Goal: Communication & Community: Participate in discussion

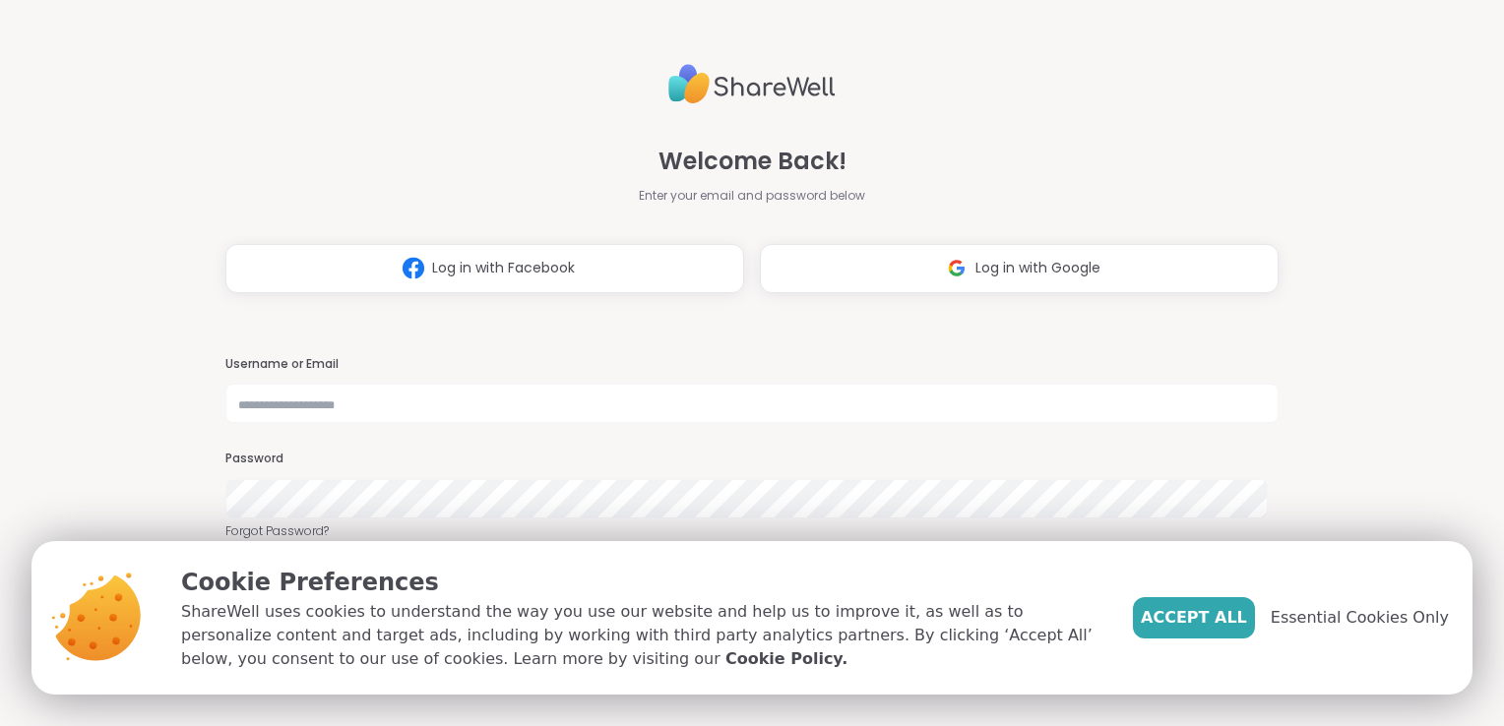
click at [319, 412] on input "text" at bounding box center [751, 403] width 1053 height 39
type input "**********"
click at [1232, 613] on span "Accept All" at bounding box center [1194, 618] width 106 height 24
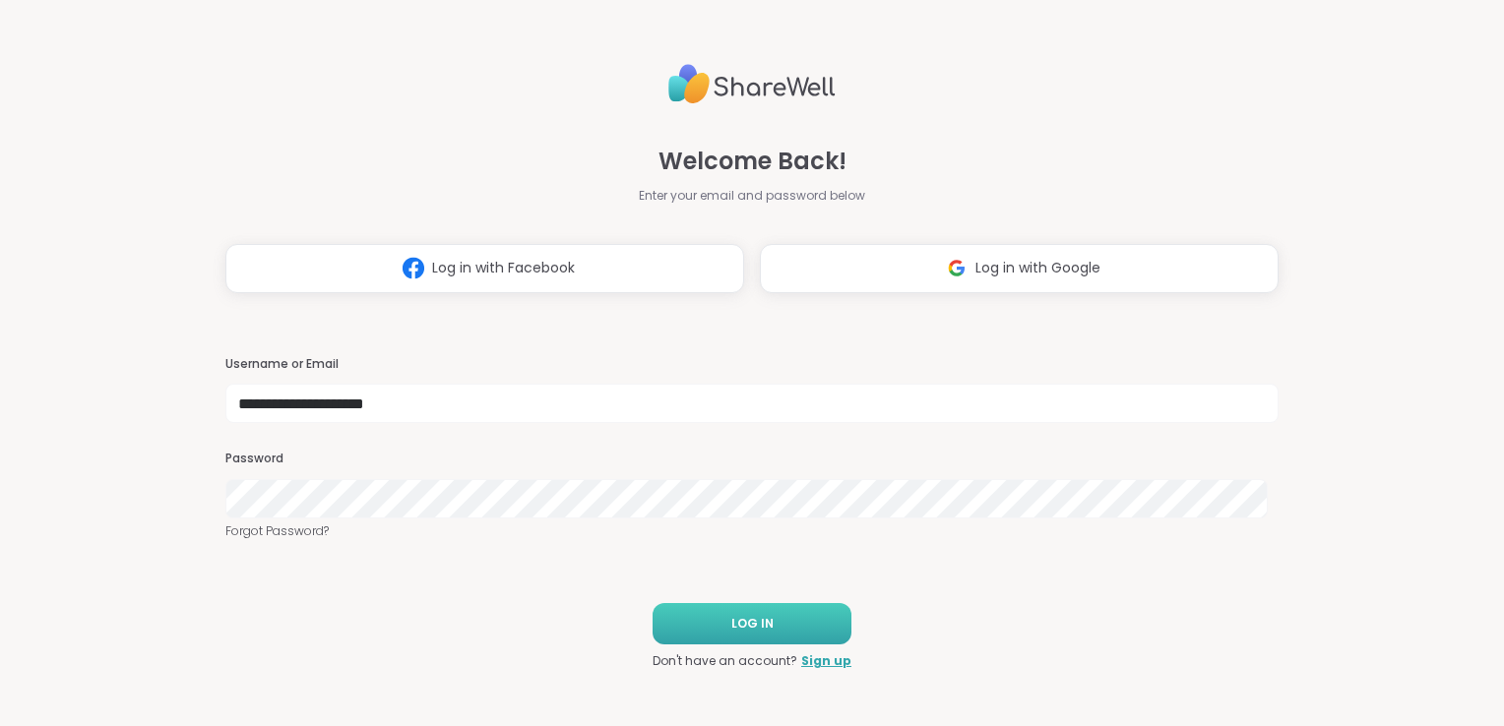
click at [780, 611] on button "LOG IN" at bounding box center [752, 623] width 199 height 41
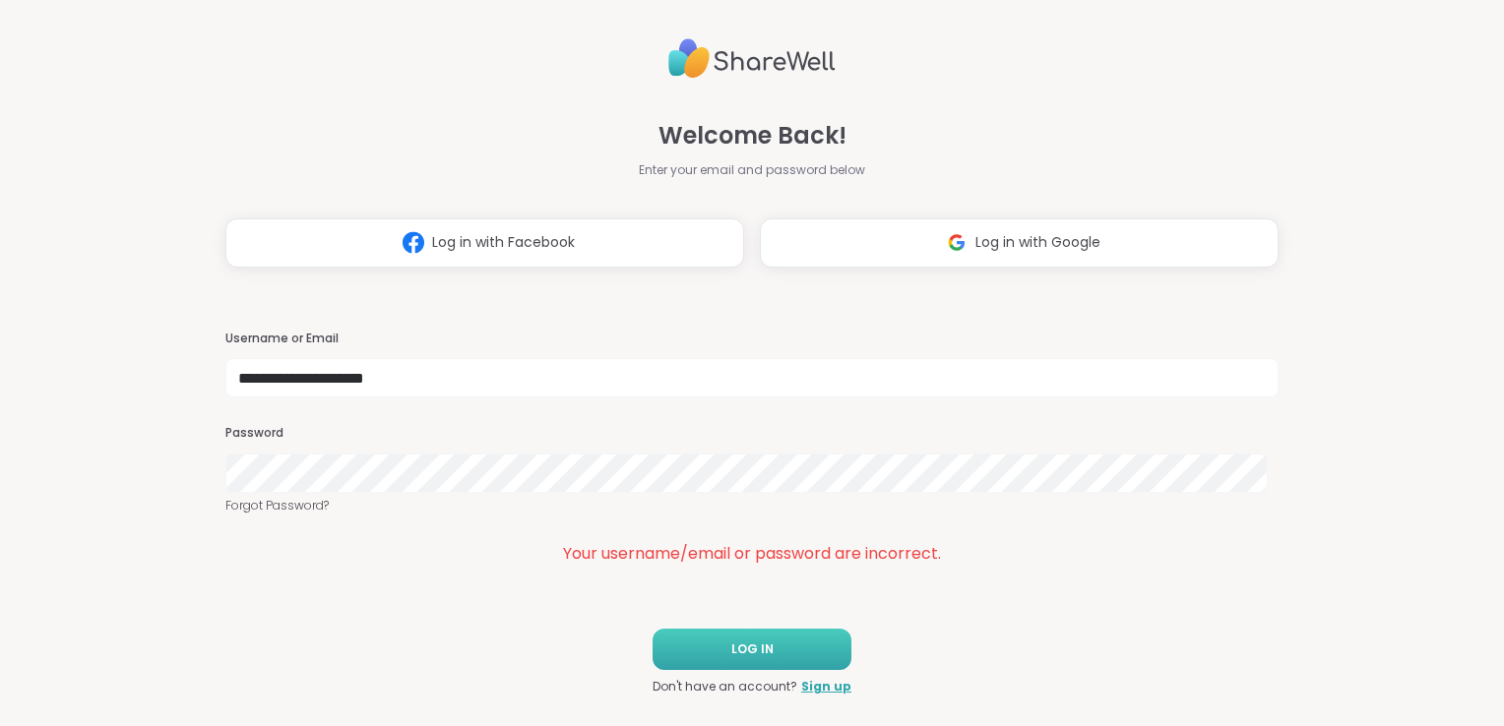
click at [678, 641] on button "LOG IN" at bounding box center [752, 649] width 199 height 41
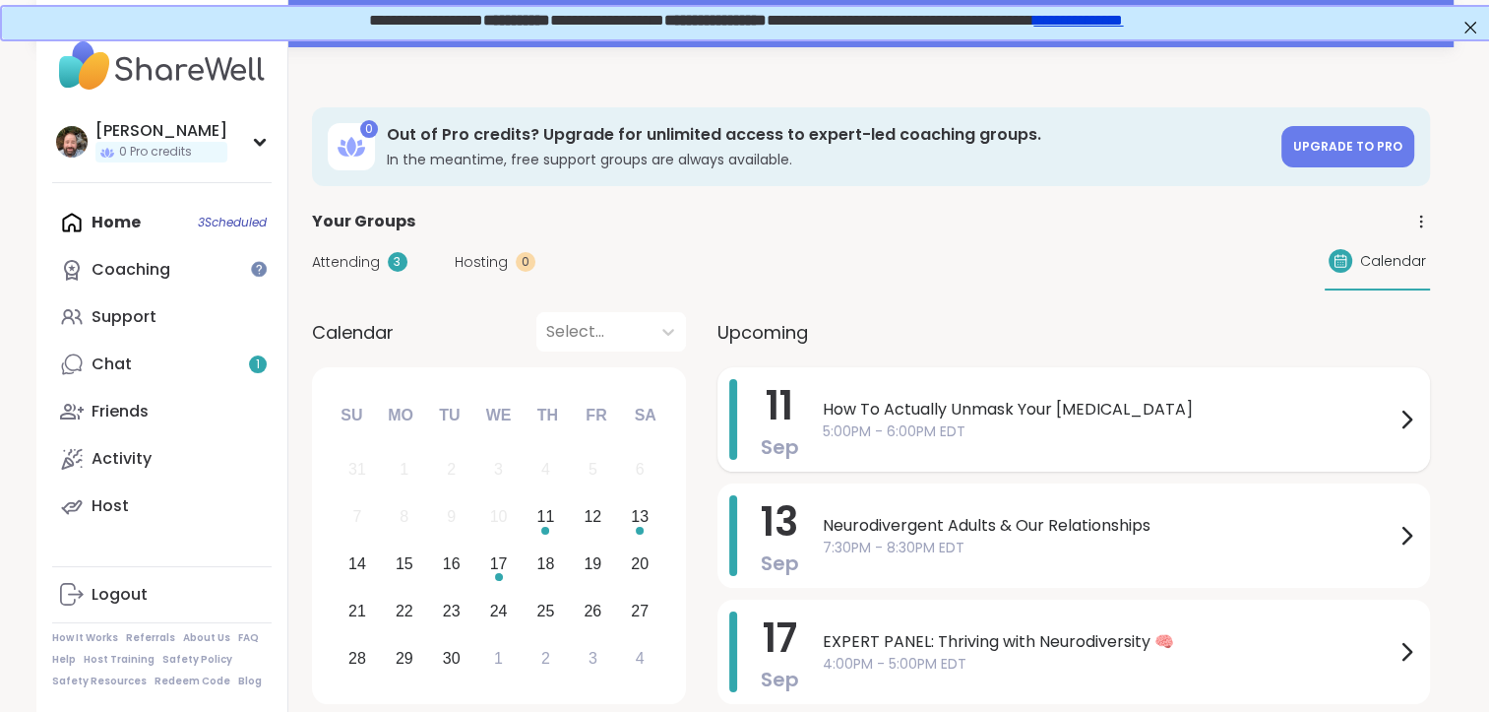
click at [968, 433] on span "5:00PM - 6:00PM EDT" at bounding box center [1109, 431] width 572 height 21
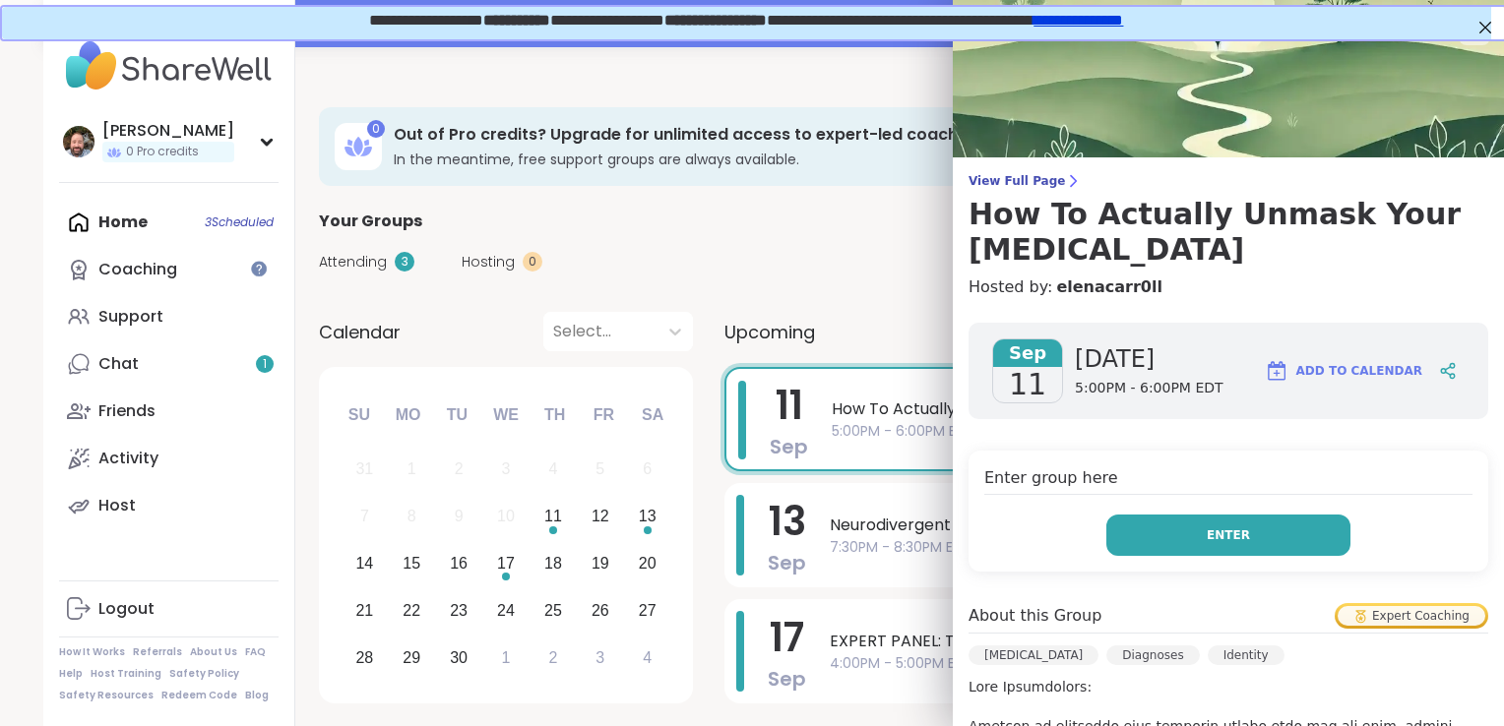
click at [1217, 527] on span "Enter" at bounding box center [1228, 536] width 43 height 18
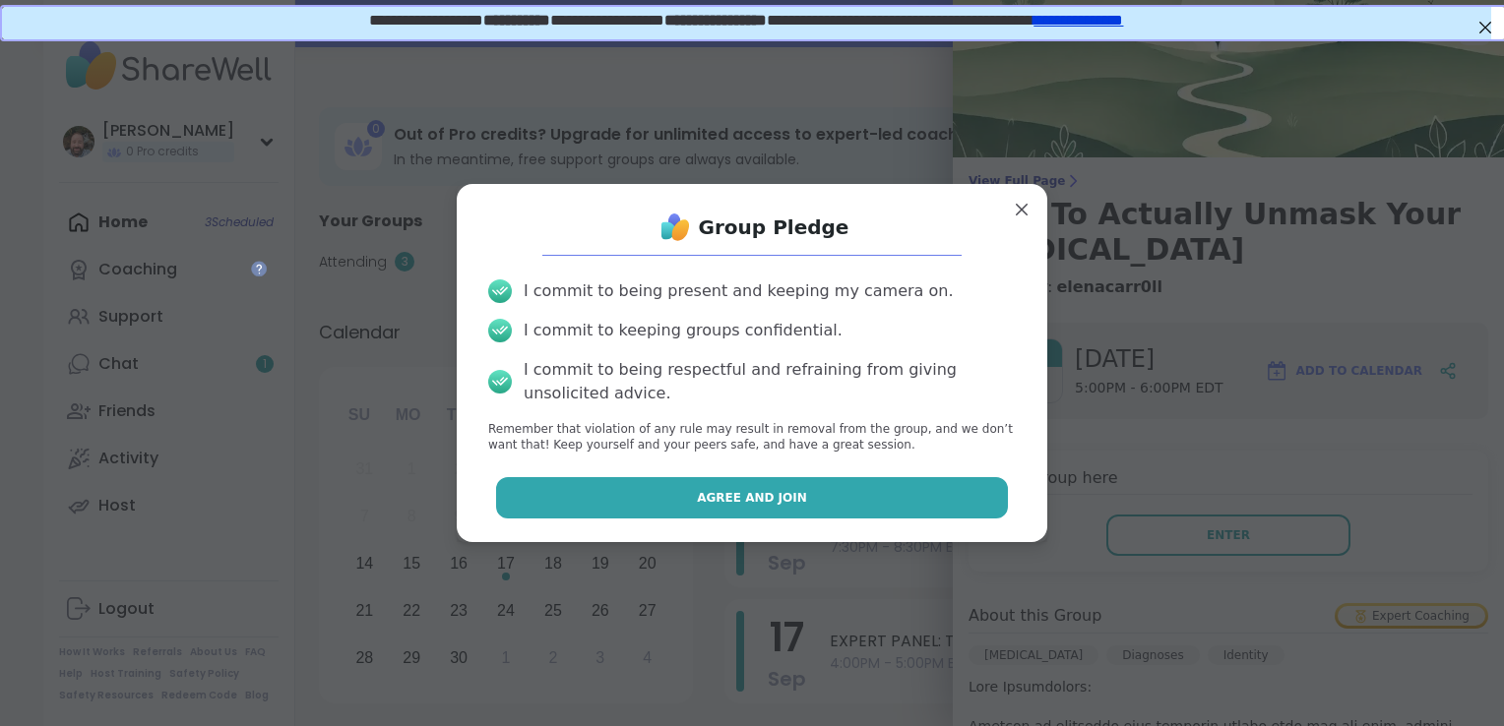
click at [832, 492] on button "Agree and Join" at bounding box center [752, 497] width 513 height 41
